Goal: Task Accomplishment & Management: Manage account settings

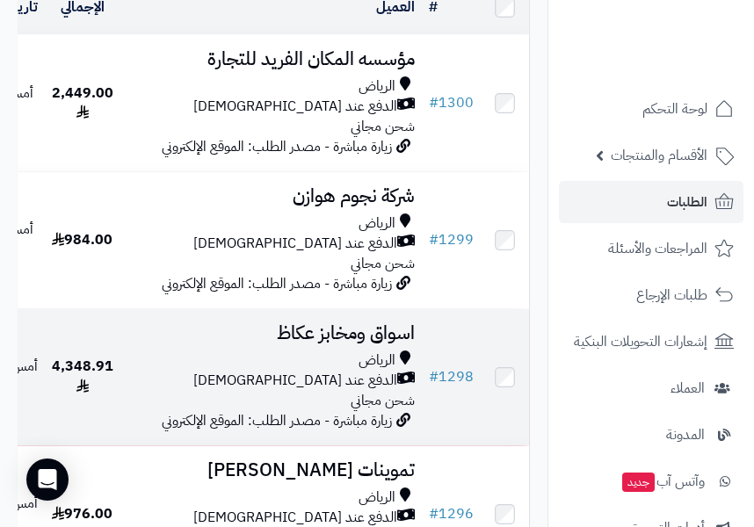
scroll to position [264, 0]
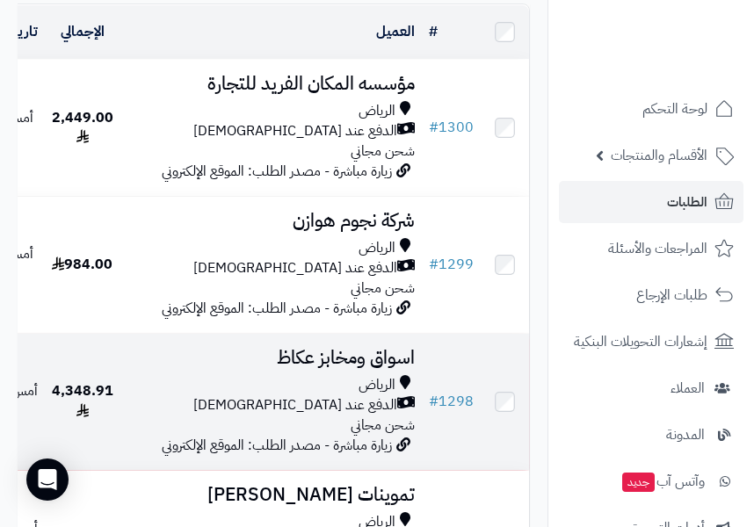
click at [396, 396] on span "الرياض" at bounding box center [377, 385] width 37 height 20
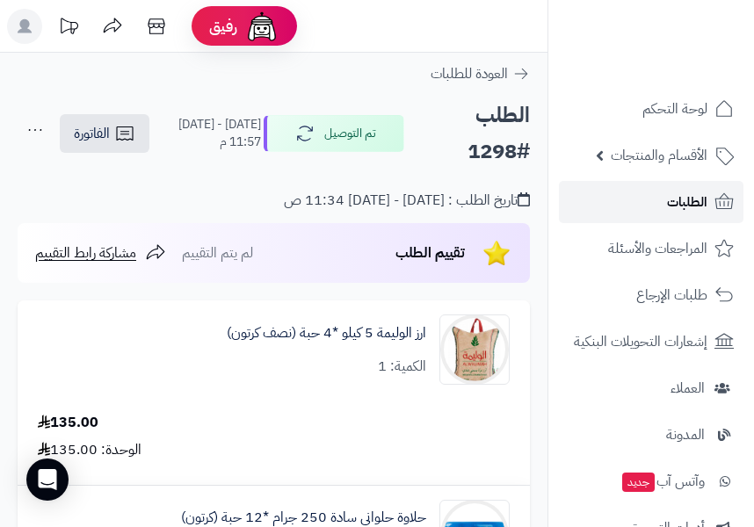
click at [645, 210] on link "الطلبات" at bounding box center [651, 202] width 185 height 42
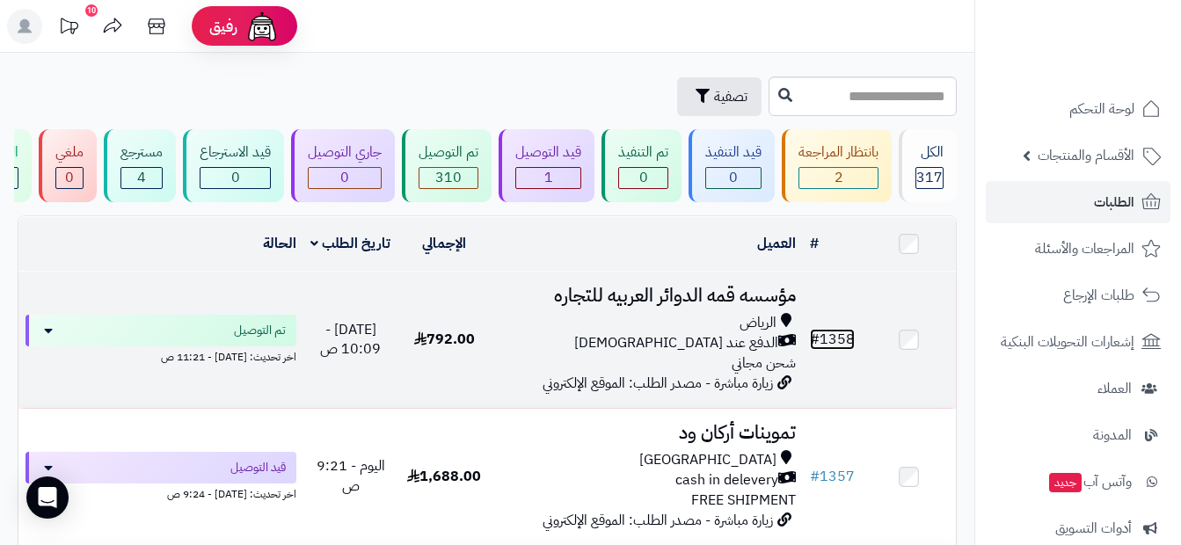
click at [753, 350] on link "# 1358" at bounding box center [832, 339] width 45 height 21
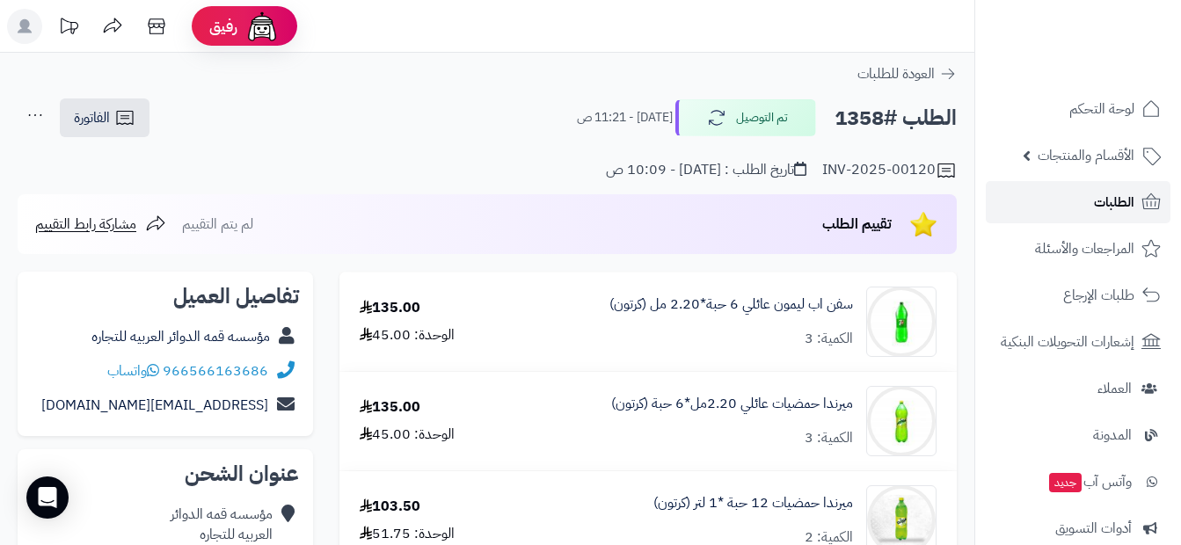
click at [1101, 197] on span "الطلبات" at bounding box center [1114, 202] width 40 height 25
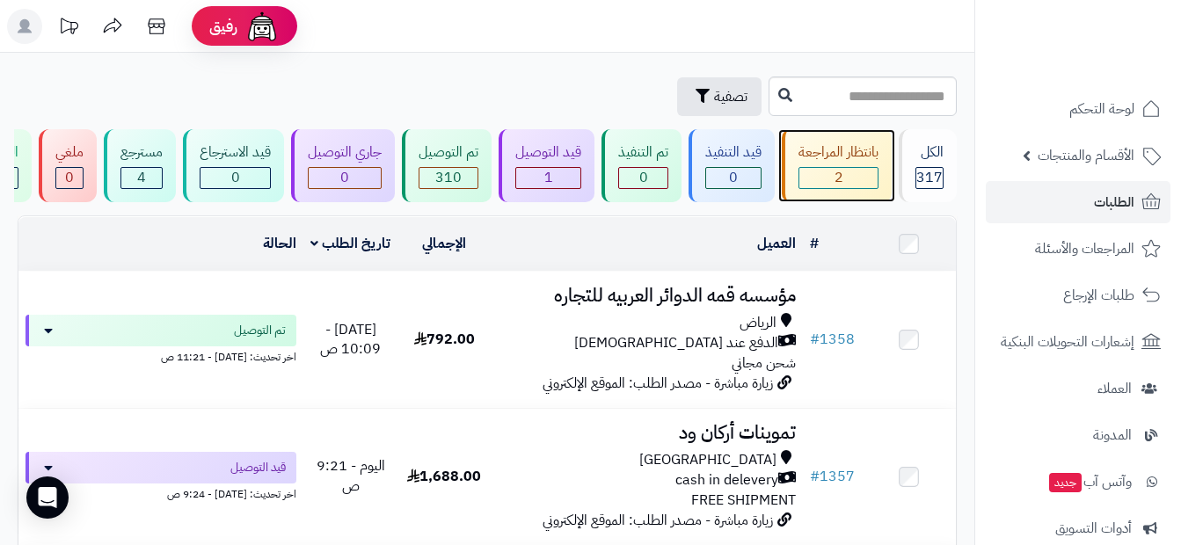
click at [853, 162] on div "بانتظار المراجعة" at bounding box center [838, 152] width 80 height 20
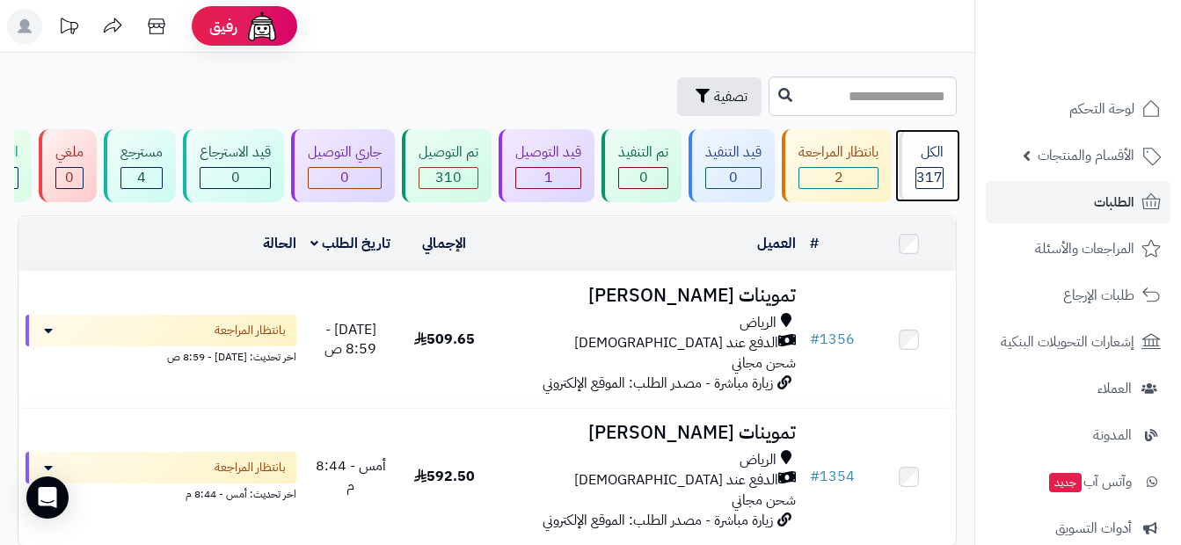
click at [920, 164] on div "الكل 317" at bounding box center [927, 165] width 58 height 73
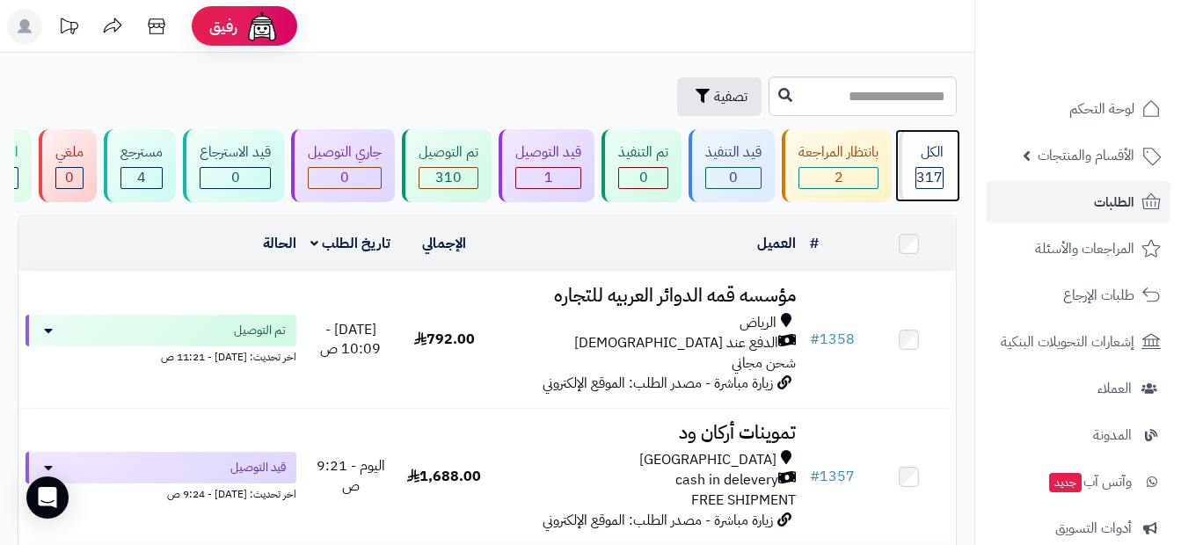
click at [912, 183] on div "الكل 317" at bounding box center [927, 165] width 58 height 73
click at [1104, 204] on span "الطلبات" at bounding box center [1114, 202] width 40 height 25
click at [1028, 213] on link "الطلبات" at bounding box center [1077, 202] width 185 height 42
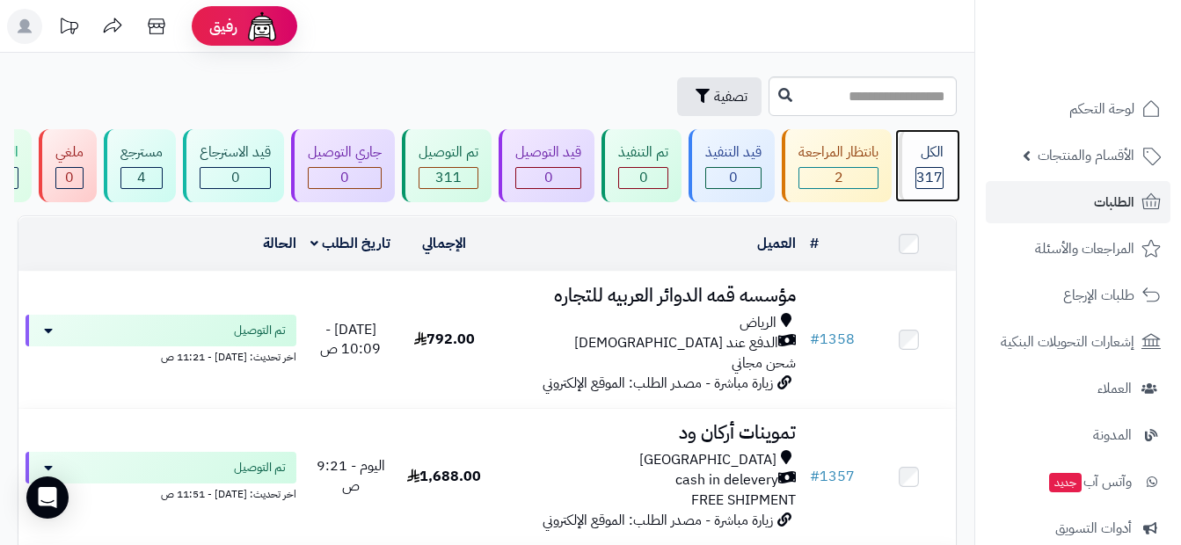
click at [931, 170] on span "317" at bounding box center [929, 177] width 26 height 21
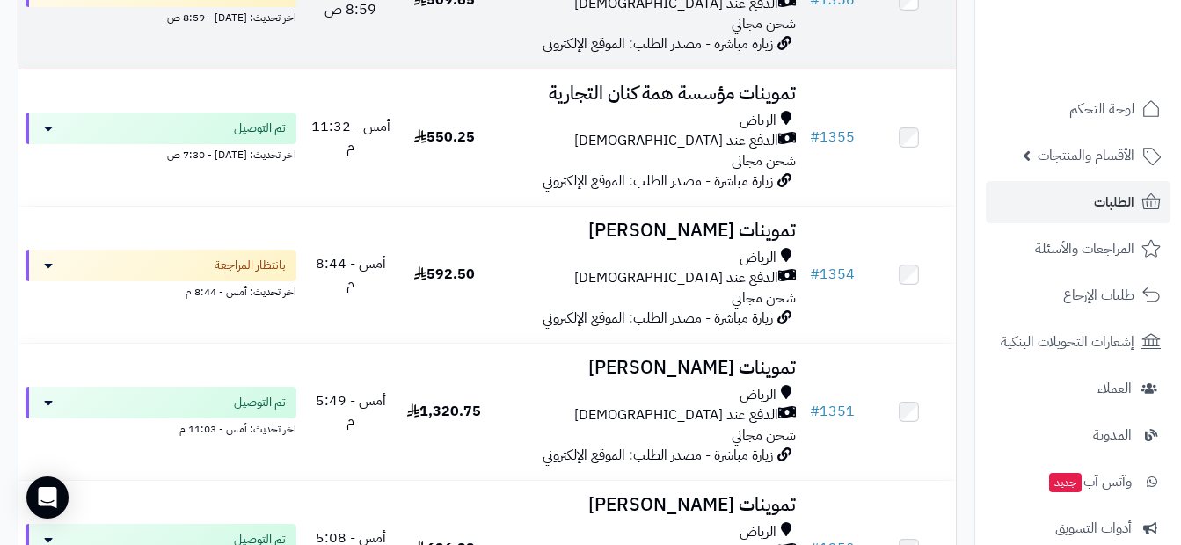
scroll to position [615, 0]
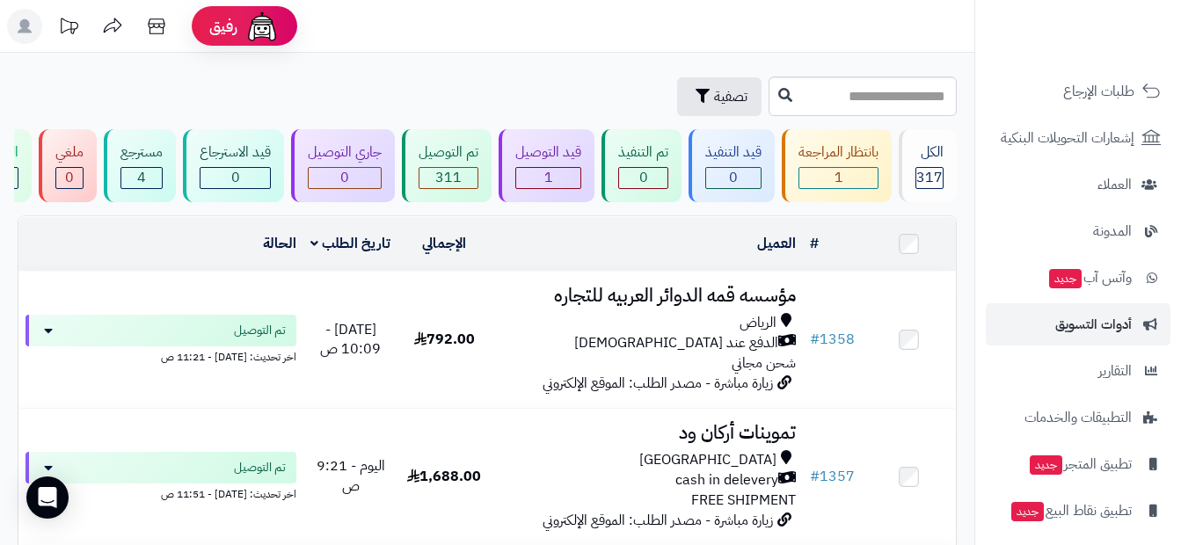
scroll to position [213, 0]
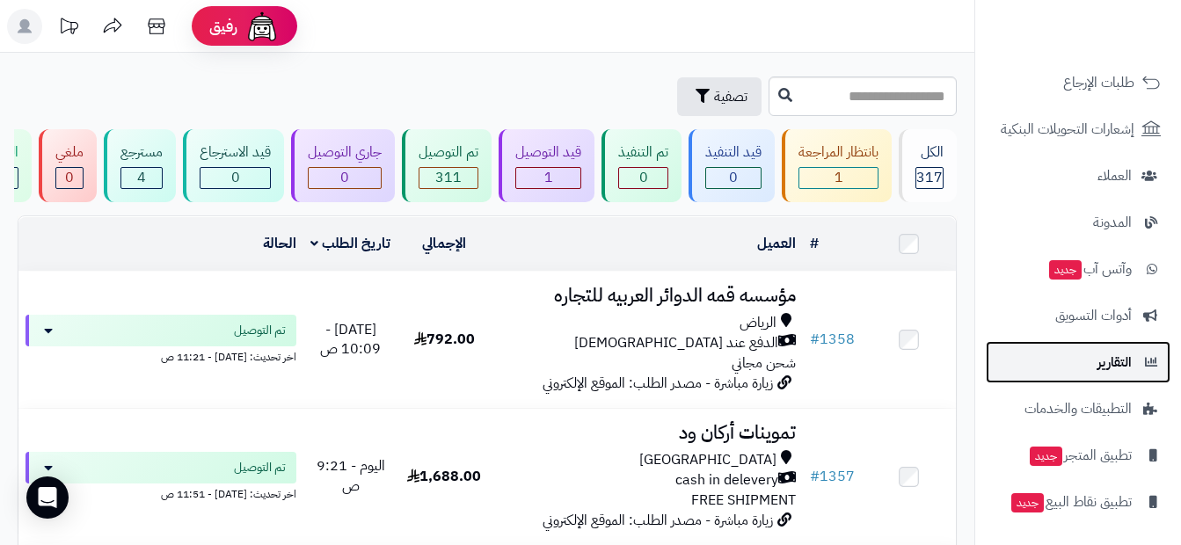
click at [1112, 371] on span "التقارير" at bounding box center [1114, 362] width 34 height 25
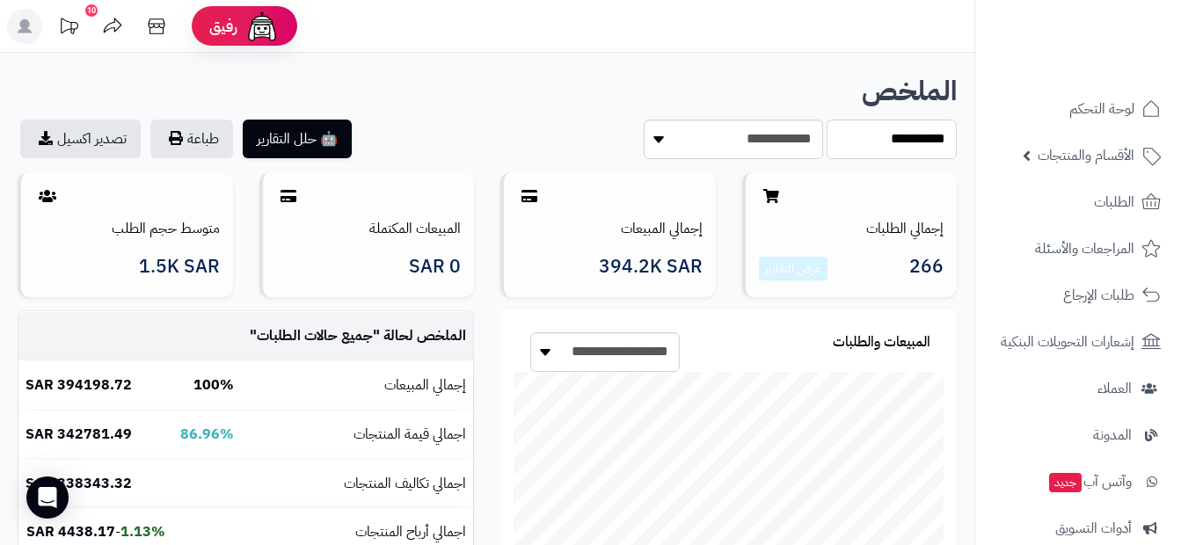
click at [881, 137] on select "**********" at bounding box center [891, 140] width 130 height 40
select select "*****"
click at [826, 120] on select "**********" at bounding box center [891, 140] width 130 height 40
click at [1079, 166] on span "الأقسام والمنتجات" at bounding box center [1085, 155] width 97 height 25
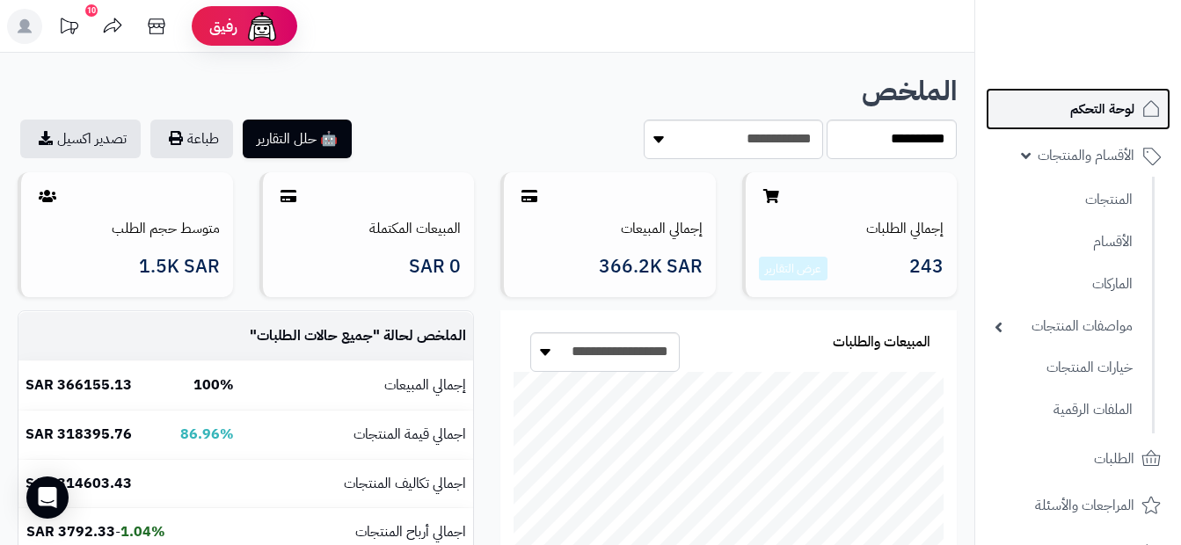
click at [1092, 119] on span "لوحة التحكم" at bounding box center [1102, 109] width 64 height 25
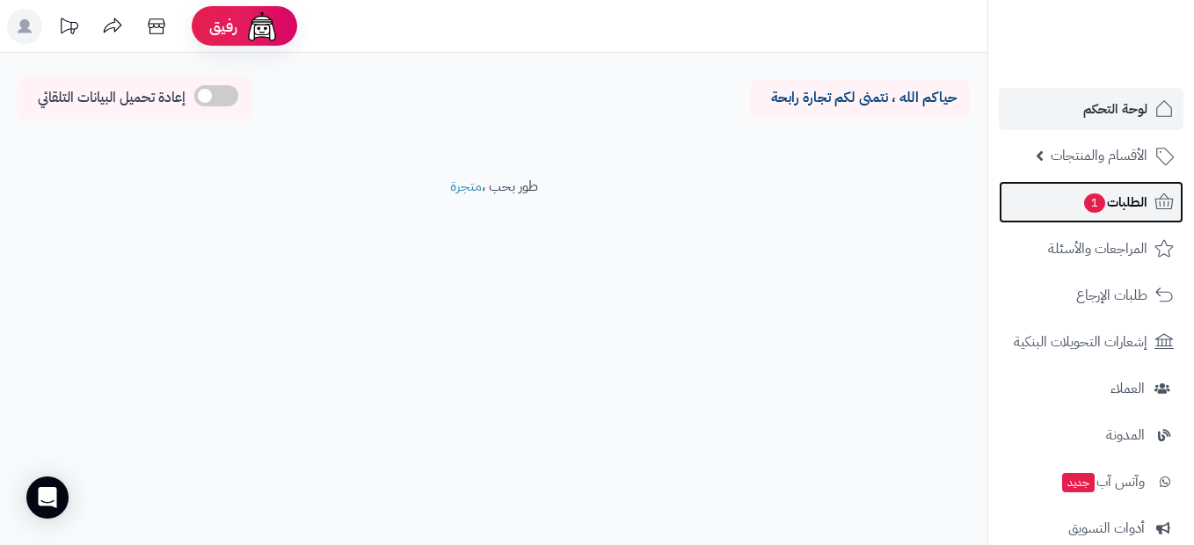
click at [1118, 210] on span "الطلبات 1" at bounding box center [1114, 202] width 65 height 25
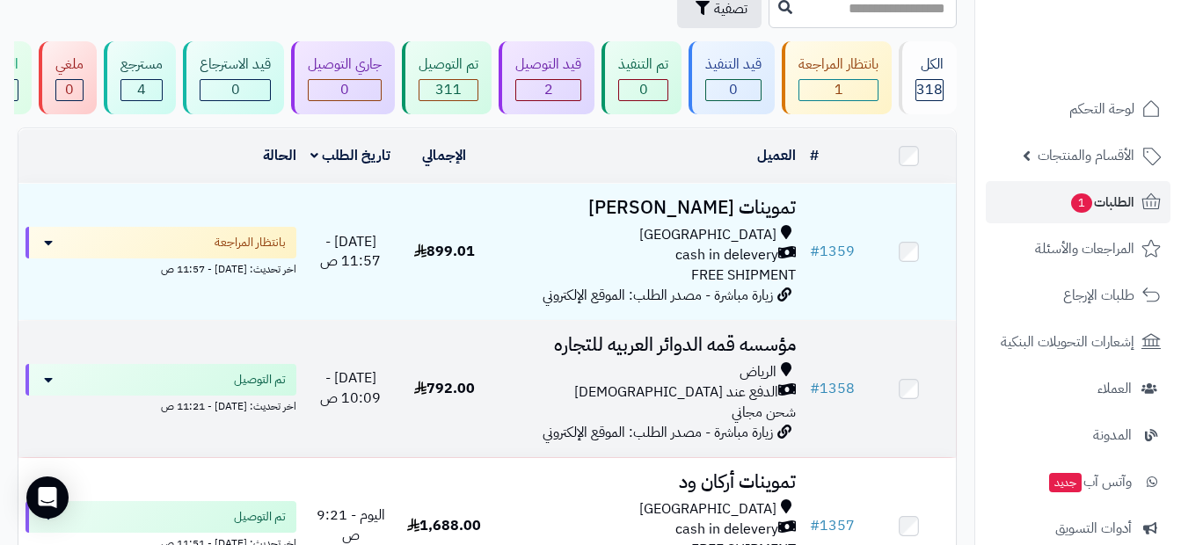
scroll to position [176, 0]
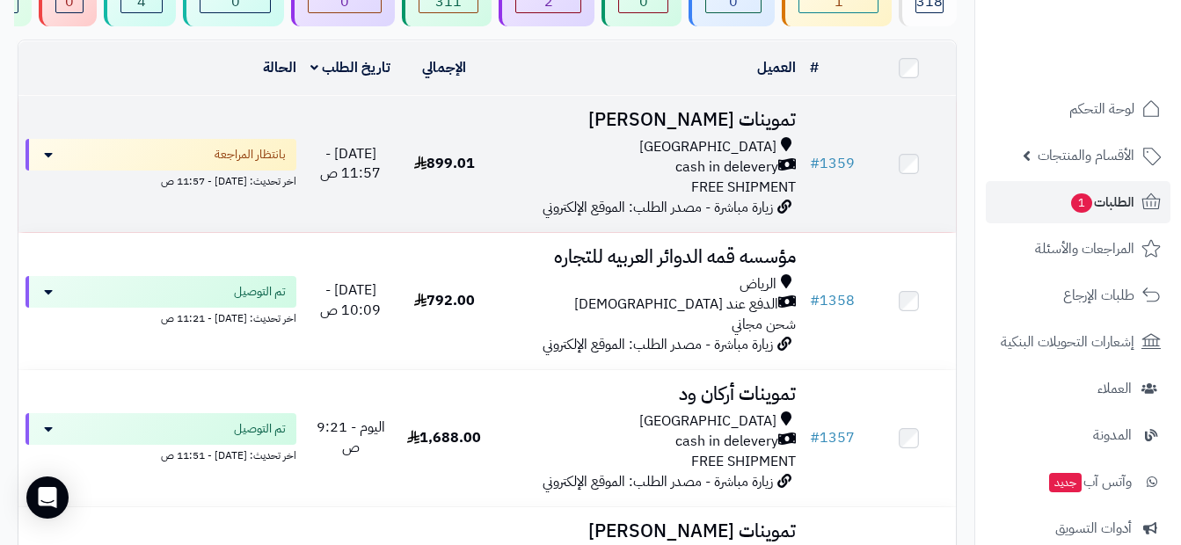
click at [746, 214] on span "زيارة مباشرة - مصدر الطلب: الموقع الإلكتروني" at bounding box center [657, 207] width 230 height 21
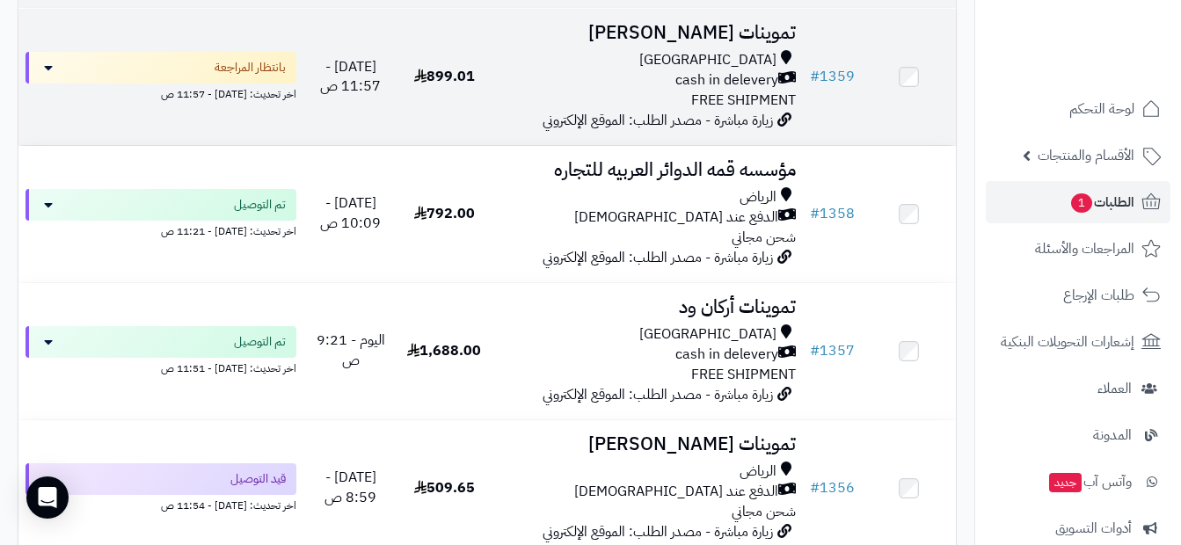
scroll to position [352, 0]
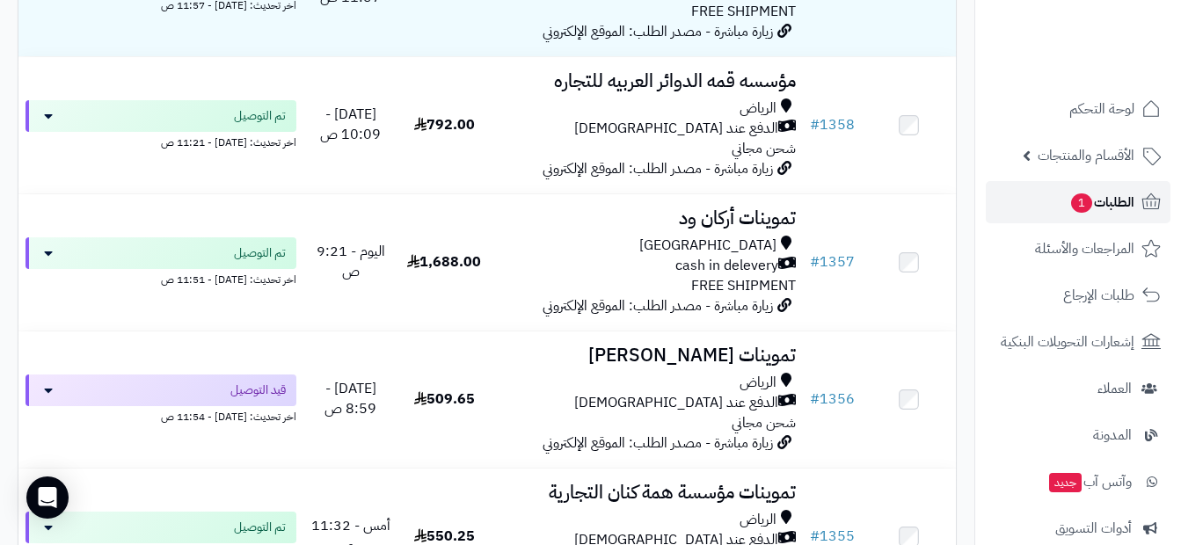
click at [1130, 211] on span "الطلبات 1" at bounding box center [1101, 202] width 65 height 25
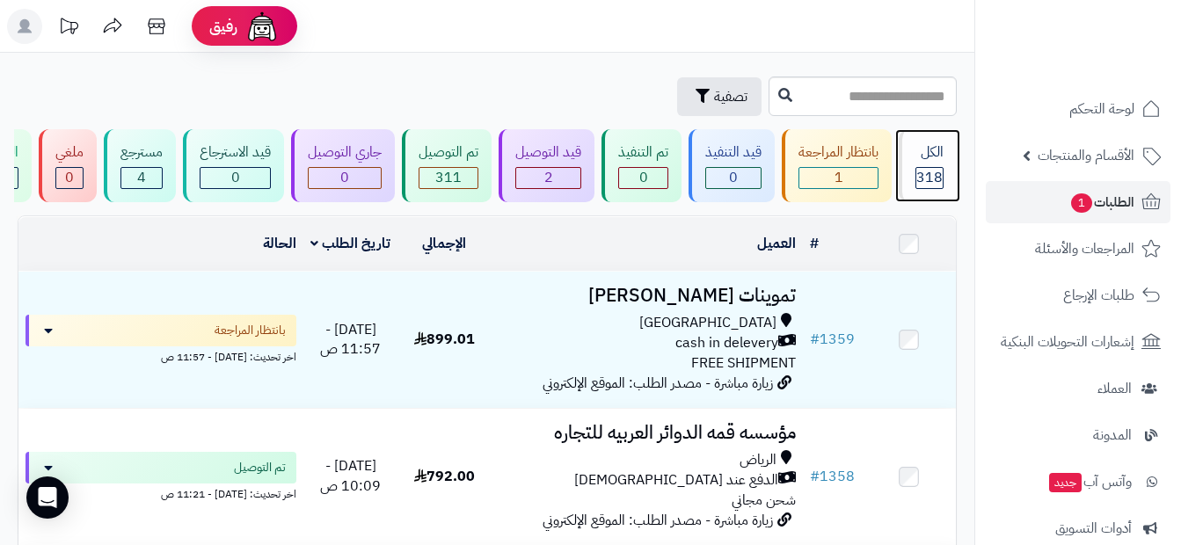
click at [936, 142] on div "الكل" at bounding box center [929, 152] width 28 height 20
drag, startPoint x: 0, startPoint y: 0, endPoint x: 936, endPoint y: 142, distance: 947.0
click at [936, 142] on div "الكل" at bounding box center [929, 152] width 28 height 20
click at [1052, 222] on link "الطلبات 1" at bounding box center [1077, 202] width 185 height 42
click at [1117, 199] on span "الطلبات 1" at bounding box center [1101, 202] width 65 height 25
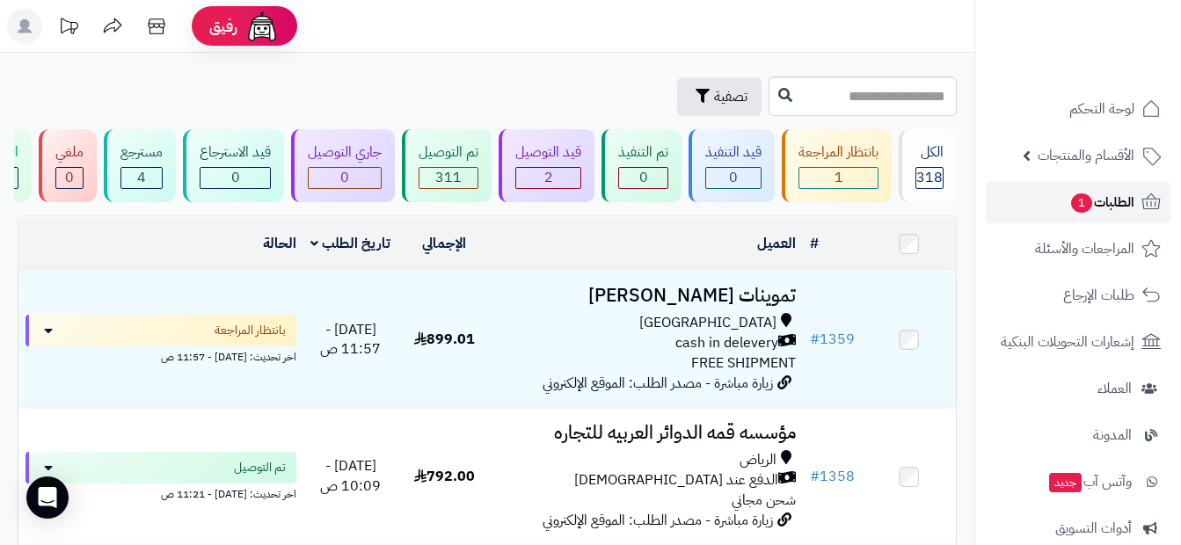
click at [1117, 199] on span "الطلبات 1" at bounding box center [1101, 202] width 65 height 25
click at [791, 100] on input "text" at bounding box center [862, 96] width 188 height 40
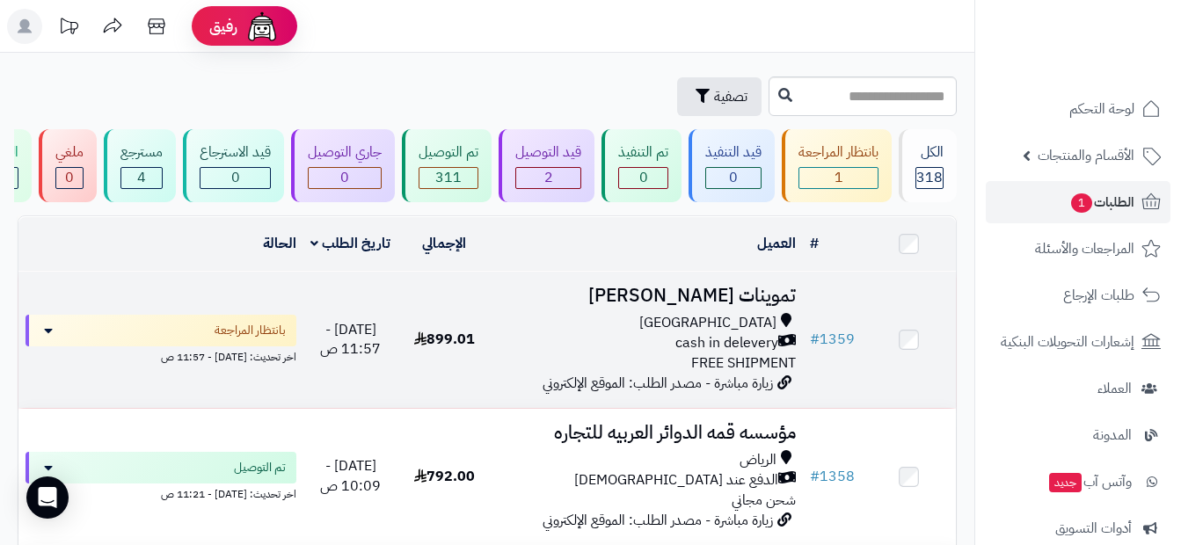
click at [857, 389] on td "# 1359" at bounding box center [832, 340] width 59 height 136
